Goal: Task Accomplishment & Management: Manage account settings

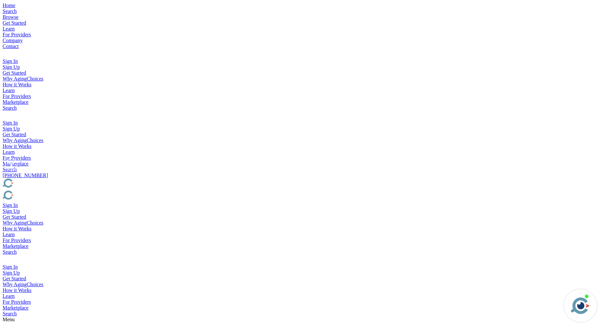
click at [10, 111] on img "Popover trigger" at bounding box center [6, 115] width 7 height 8
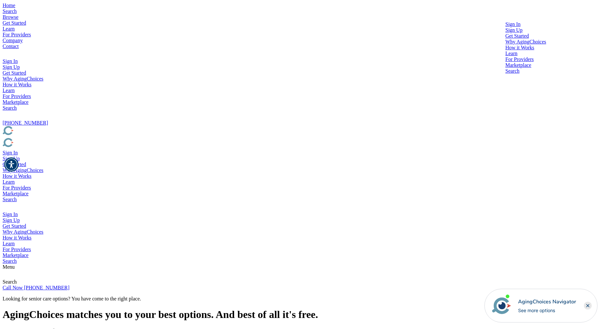
click at [505, 27] on div at bounding box center [525, 27] width 41 height 0
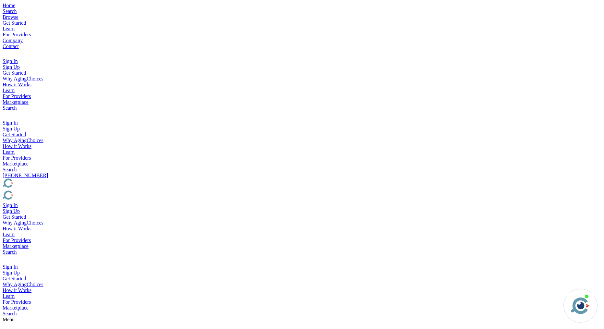
type input "brad@rageix.com"
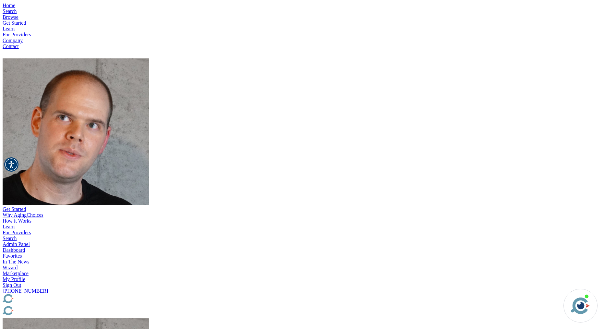
click at [149, 58] on img "Popover trigger" at bounding box center [76, 131] width 147 height 147
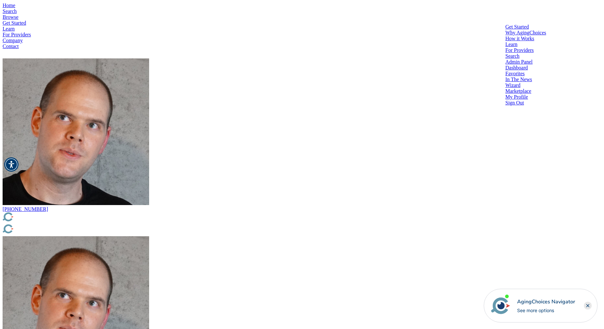
click at [505, 65] on div "Dashboard" at bounding box center [525, 68] width 41 height 6
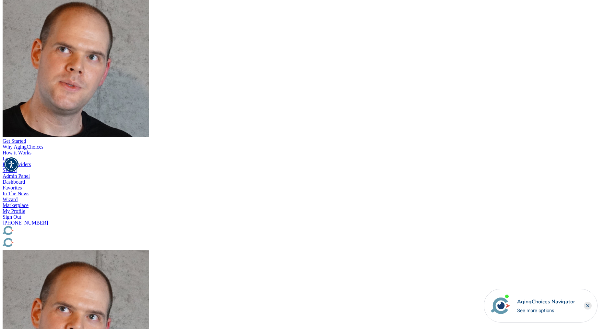
scroll to position [0, 217]
drag, startPoint x: 456, startPoint y: 128, endPoint x: 534, endPoint y: 132, distance: 77.9
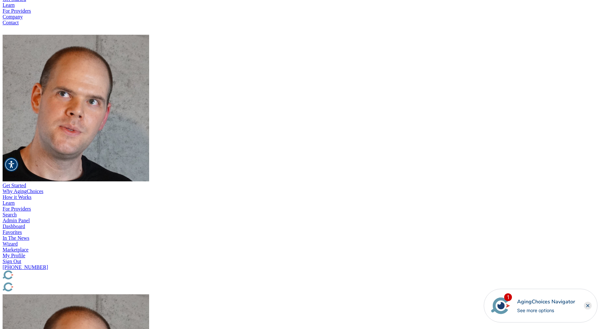
scroll to position [0, 0]
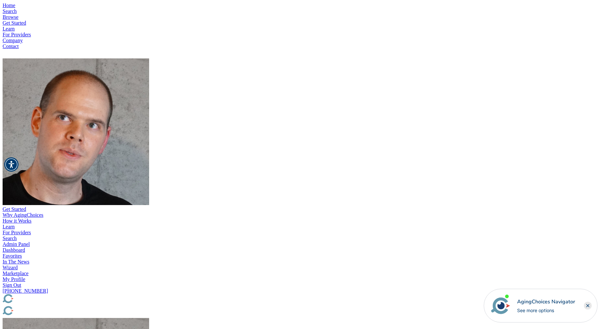
drag, startPoint x: 453, startPoint y: 199, endPoint x: 568, endPoint y: 191, distance: 115.0
drag, startPoint x: 479, startPoint y: 191, endPoint x: 552, endPoint y: 193, distance: 72.3
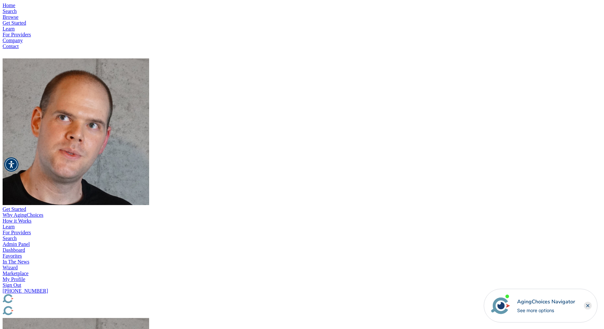
drag, startPoint x: 357, startPoint y: 230, endPoint x: 508, endPoint y: 215, distance: 152.4
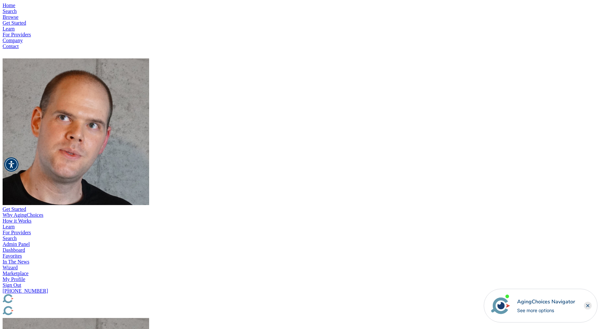
drag, startPoint x: 368, startPoint y: 208, endPoint x: 603, endPoint y: 217, distance: 234.5
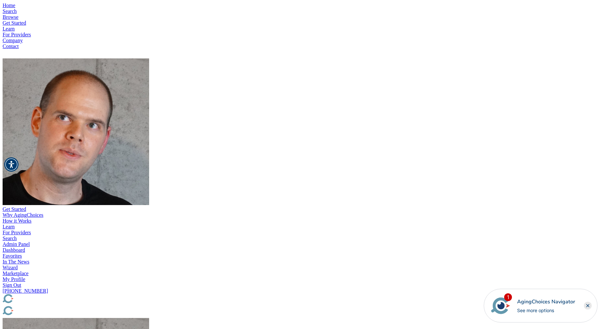
drag, startPoint x: 432, startPoint y: 190, endPoint x: 594, endPoint y: 196, distance: 162.8
drag, startPoint x: 440, startPoint y: 193, endPoint x: 522, endPoint y: 195, distance: 81.4
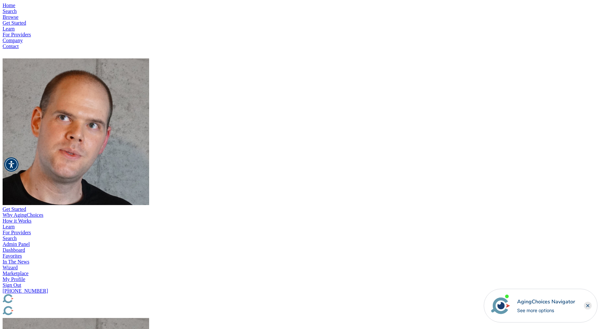
drag, startPoint x: 416, startPoint y: 193, endPoint x: 567, endPoint y: 197, distance: 151.1
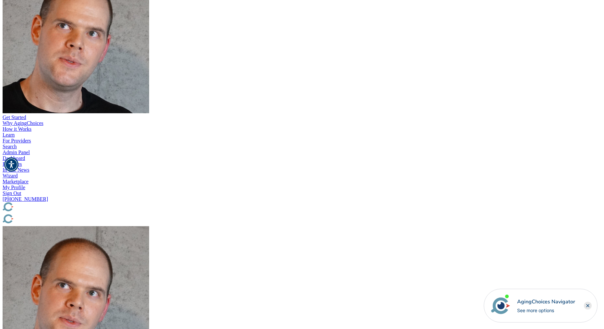
scroll to position [0, 284]
drag, startPoint x: 433, startPoint y: 103, endPoint x: 579, endPoint y: 103, distance: 145.2
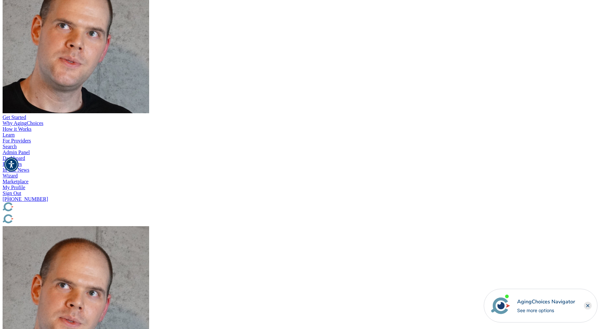
scroll to position [0, 335]
drag, startPoint x: 474, startPoint y: 98, endPoint x: 596, endPoint y: 102, distance: 122.0
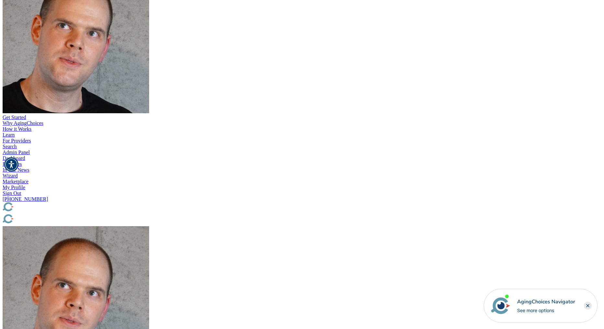
drag, startPoint x: 515, startPoint y: 98, endPoint x: 583, endPoint y: 99, distance: 67.8
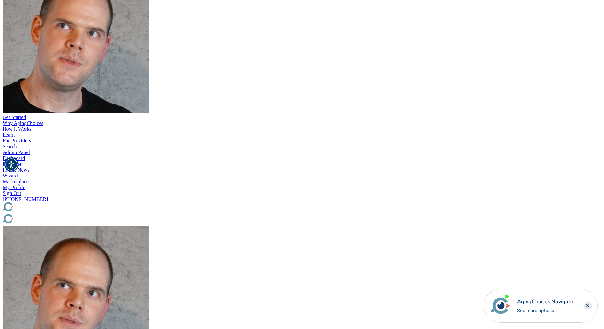
drag, startPoint x: 499, startPoint y: 100, endPoint x: 510, endPoint y: 83, distance: 20.5
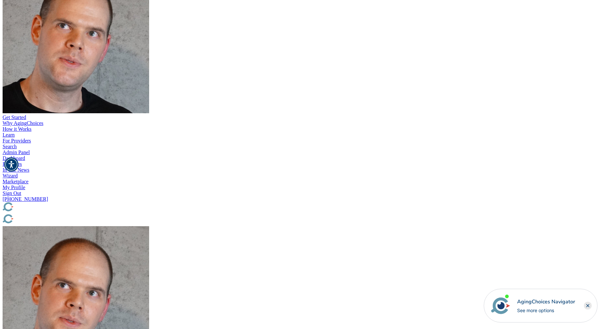
scroll to position [0, 258]
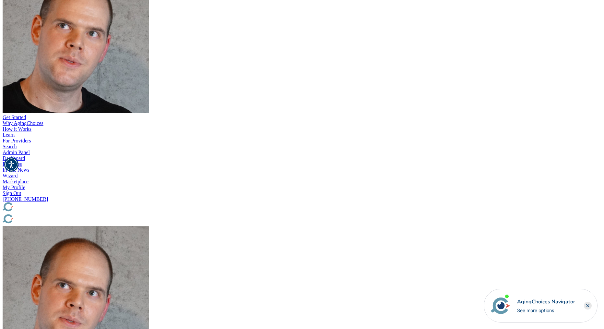
drag, startPoint x: 488, startPoint y: 86, endPoint x: 499, endPoint y: 88, distance: 10.8
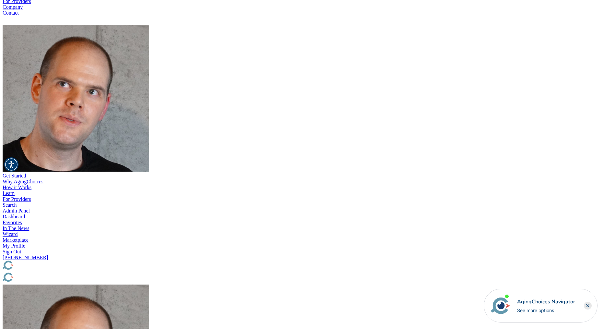
scroll to position [32, 0]
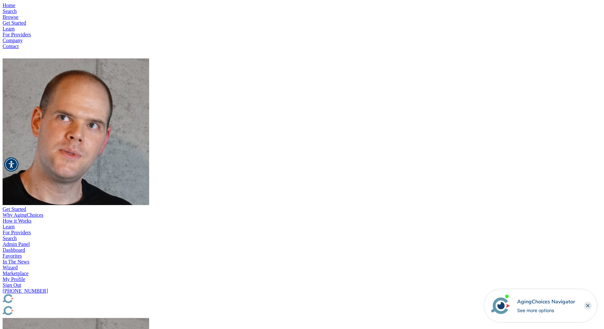
type input "47f6facf36b1e9c1b266d5ab1377180e"
type input "[DATE] 06:25:51 PM"
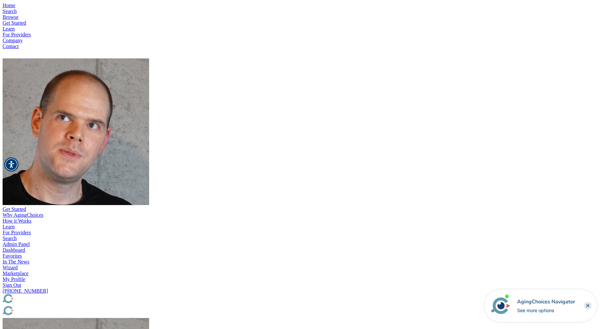
type input "[PERSON_NAME]"
type input "[PHONE_NUMBER]"
type input "[EMAIL_ADDRESS][DOMAIN_NAME]"
type input "[GEOGRAPHIC_DATA]"
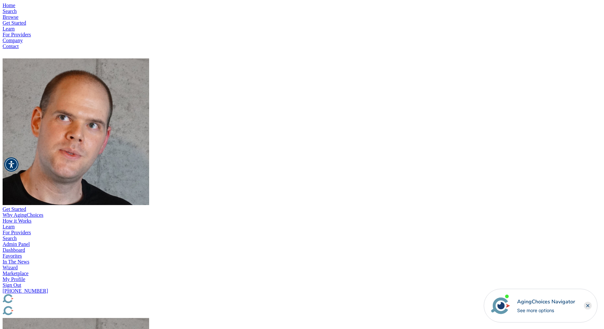
type input "LA"
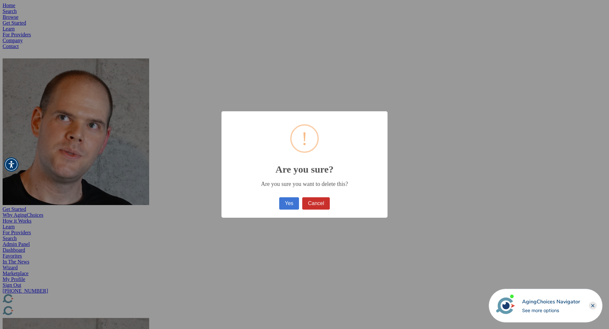
click at [289, 205] on button "Yes" at bounding box center [289, 203] width 20 height 12
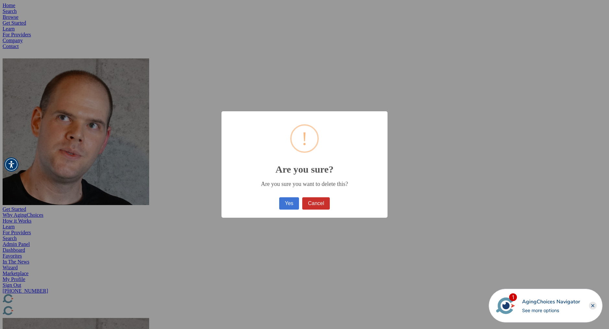
click at [286, 203] on button "Yes" at bounding box center [289, 203] width 20 height 12
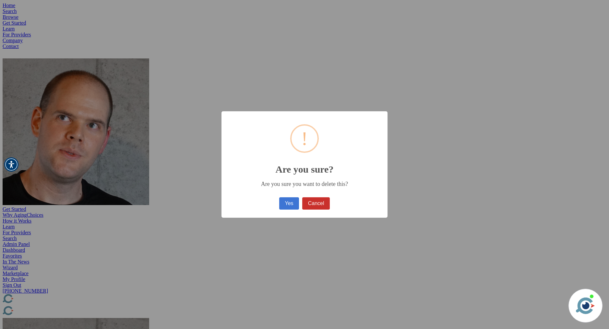
click at [291, 205] on button "Yes" at bounding box center [289, 203] width 20 height 12
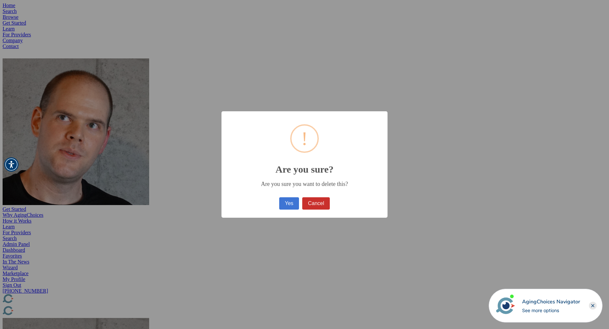
click at [289, 202] on button "Yes" at bounding box center [289, 203] width 20 height 12
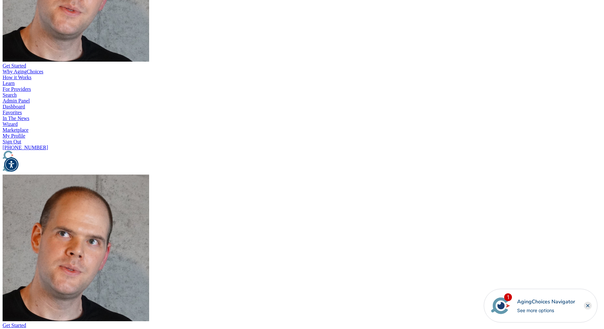
scroll to position [139, 0]
